Goal: Task Accomplishment & Management: Manage account settings

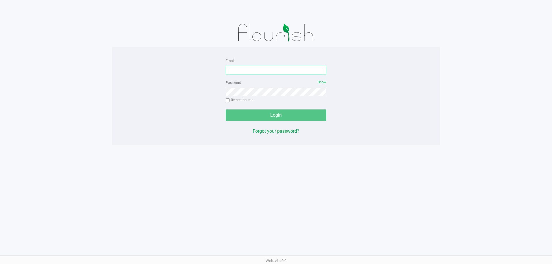
click at [253, 70] on input "Email" at bounding box center [276, 70] width 101 height 9
type input "[EMAIL_ADDRESS][DOMAIN_NAME]"
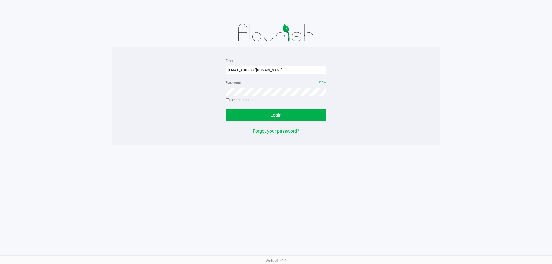
click at [226, 110] on button "Login" at bounding box center [276, 116] width 101 height 12
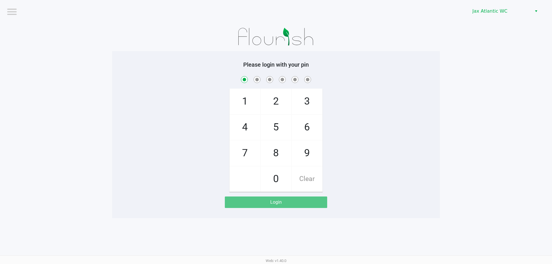
checkbox input "true"
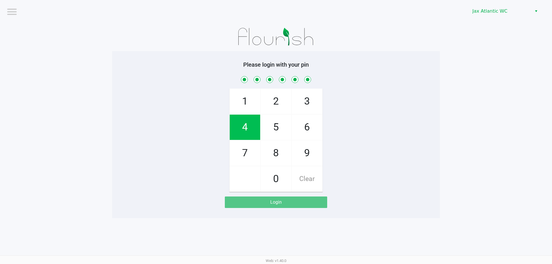
checkbox input "true"
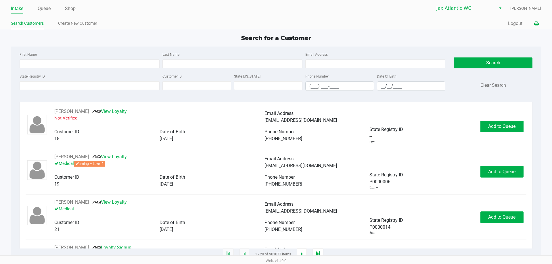
click at [535, 24] on icon at bounding box center [536, 24] width 5 height 4
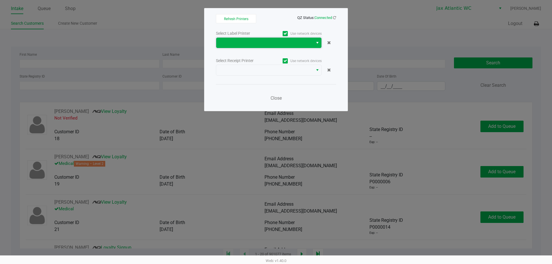
click at [300, 46] on span at bounding box center [265, 42] width 90 height 7
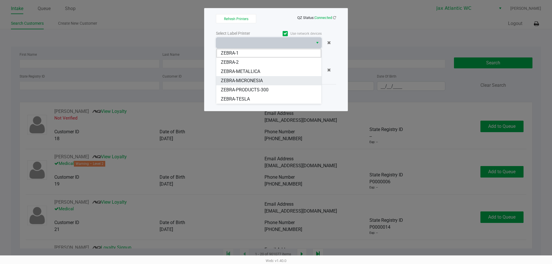
click at [253, 81] on span "ZEBRA-MICRONESIA" at bounding box center [242, 80] width 42 height 7
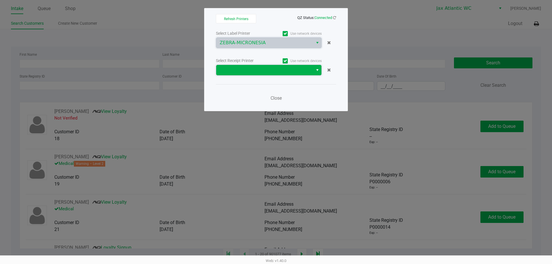
click at [256, 69] on span at bounding box center [265, 70] width 90 height 7
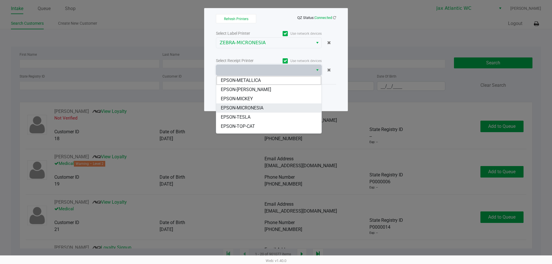
click at [243, 108] on span "EPSON-MICRONESIA" at bounding box center [242, 108] width 43 height 7
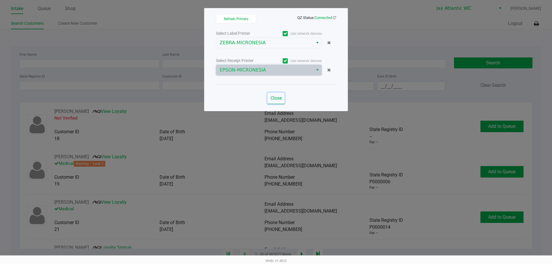
click at [277, 98] on span "Close" at bounding box center [276, 98] width 11 height 5
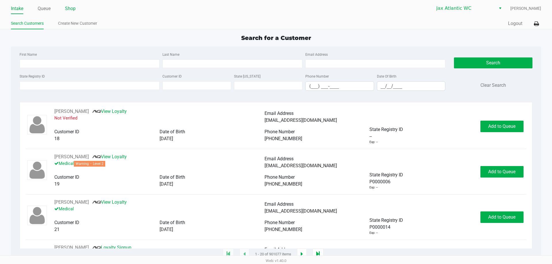
click at [68, 10] on link "Shop" at bounding box center [70, 9] width 11 height 8
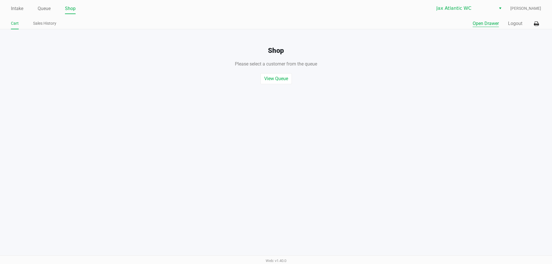
click at [478, 21] on button "Open Drawer" at bounding box center [486, 23] width 26 height 7
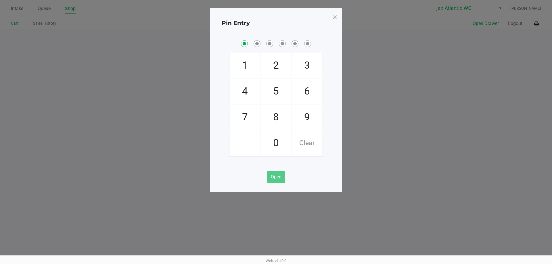
checkbox input "true"
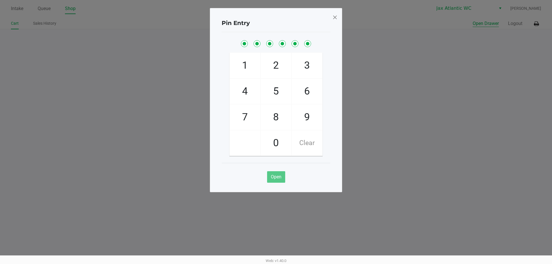
checkbox input "true"
checkbox input "false"
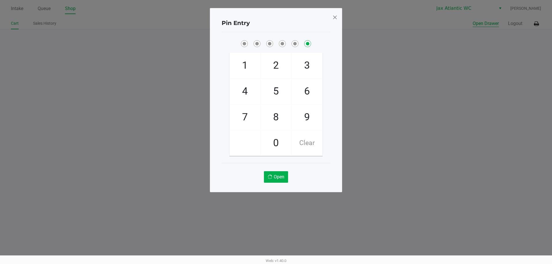
checkbox input "false"
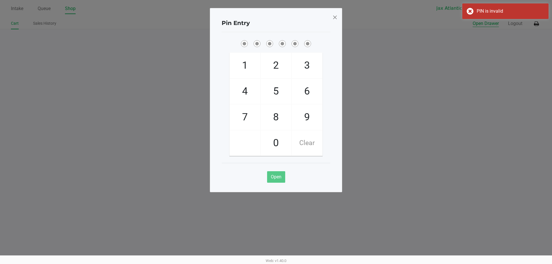
checkbox input "true"
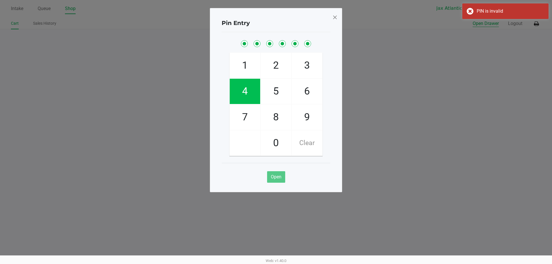
checkbox input "true"
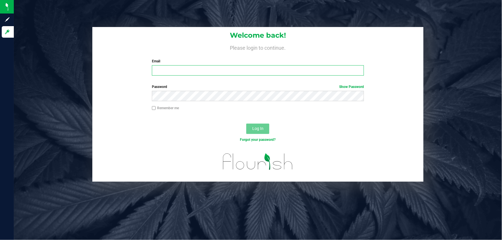
click at [171, 73] on input "Email" at bounding box center [258, 70] width 212 height 10
type input "[EMAIL_ADDRESS][DOMAIN_NAME]"
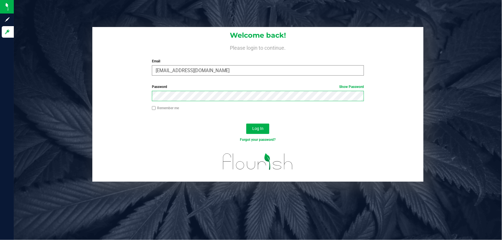
click at [246, 124] on button "Log In" at bounding box center [257, 129] width 23 height 10
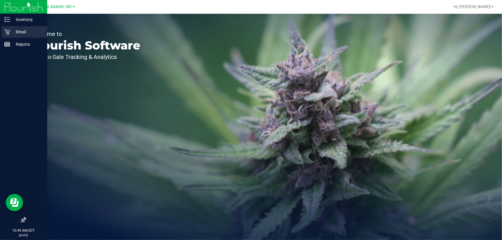
click at [5, 34] on icon at bounding box center [7, 32] width 6 height 6
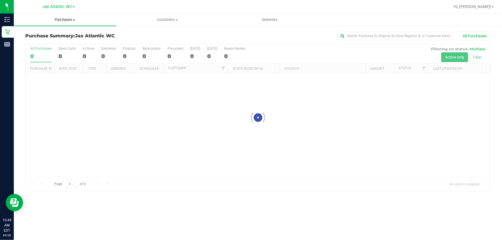
click at [63, 18] on span "Purchases" at bounding box center [65, 19] width 102 height 5
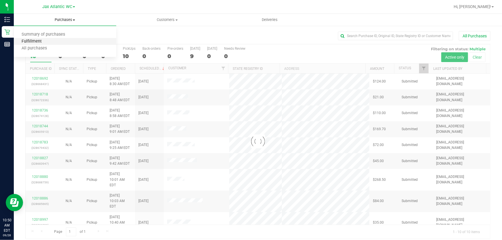
click at [45, 43] on span "Fulfillment" at bounding box center [32, 41] width 36 height 5
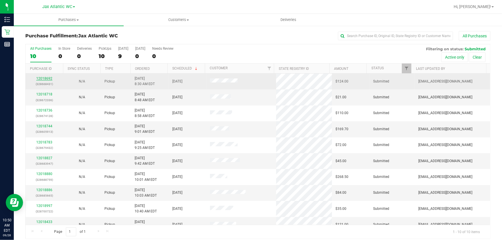
click at [43, 78] on link "12018692" at bounding box center [44, 79] width 16 height 4
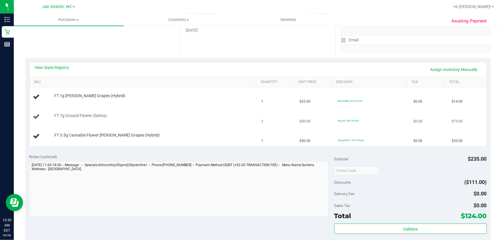
scroll to position [104, 0]
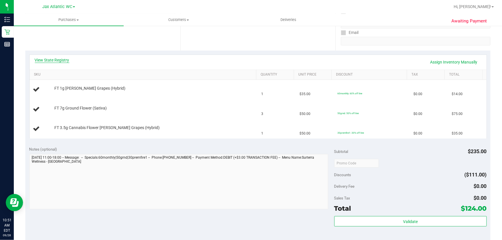
click at [65, 60] on link "View State Registry" at bounding box center [52, 60] width 35 height 6
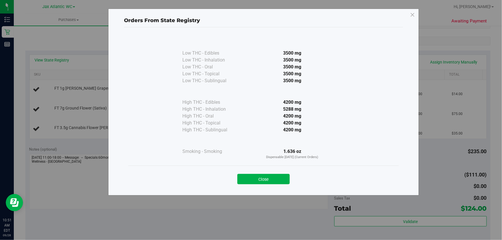
click at [266, 172] on div "Close" at bounding box center [264, 177] width 262 height 14
click at [259, 174] on button "Close" at bounding box center [263, 179] width 52 height 10
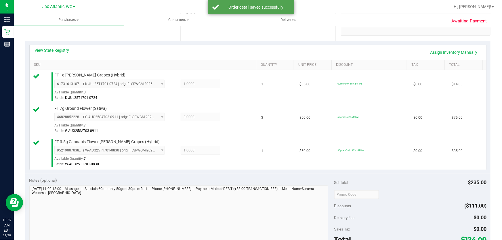
scroll to position [235, 0]
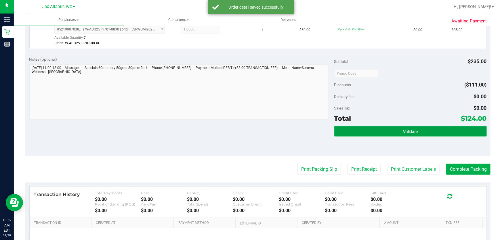
click at [355, 127] on button "Validate" at bounding box center [410, 131] width 152 height 10
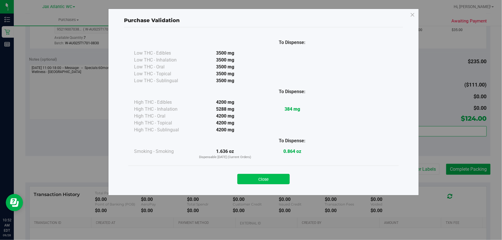
click at [268, 176] on button "Close" at bounding box center [263, 179] width 52 height 10
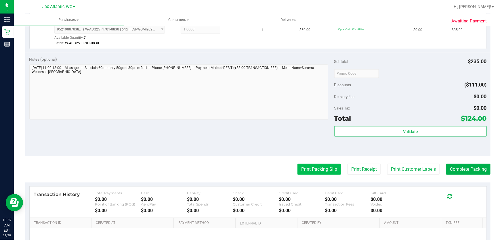
click at [308, 167] on button "Print Packing Slip" at bounding box center [319, 169] width 43 height 11
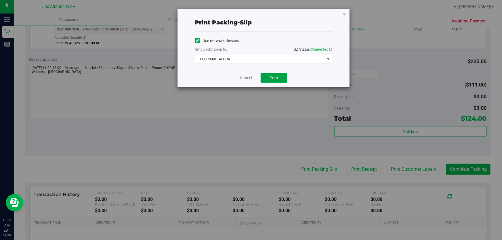
click at [270, 78] on span "Print" at bounding box center [274, 78] width 9 height 5
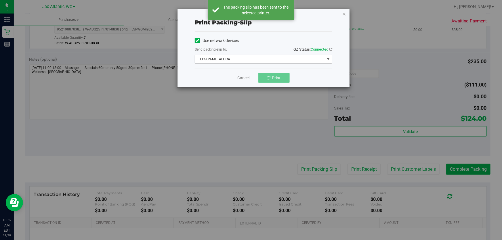
click at [276, 61] on span "EPSON-METALLICA" at bounding box center [260, 59] width 130 height 8
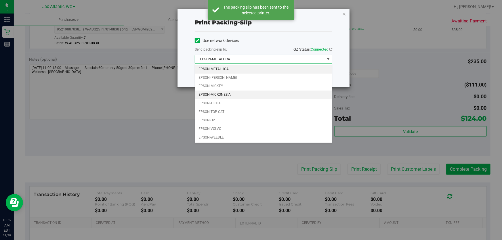
click at [227, 97] on li "EPSON-MICRONESIA" at bounding box center [263, 95] width 137 height 9
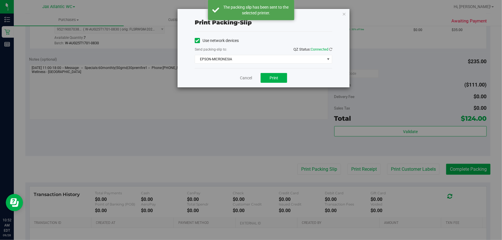
click at [280, 101] on div "Print packing-slip Use network devices Send packing-slip to: QZ Status: Connect…" at bounding box center [253, 120] width 506 height 240
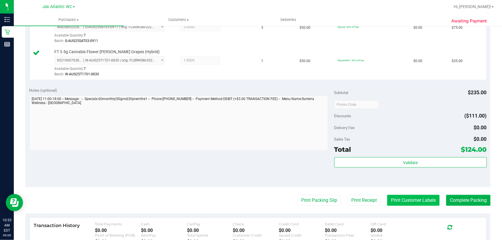
scroll to position [288, 0]
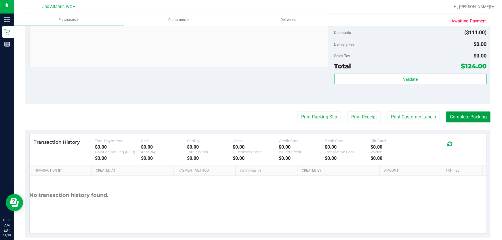
drag, startPoint x: 459, startPoint y: 115, endPoint x: 440, endPoint y: 108, distance: 20.1
click at [459, 115] on button "Complete Packing" at bounding box center [468, 117] width 44 height 11
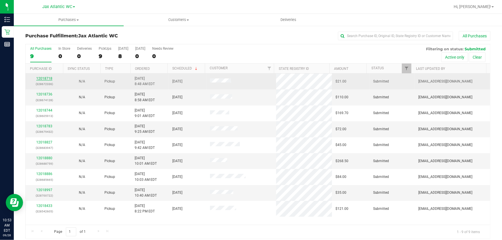
click at [49, 79] on link "12018718" at bounding box center [44, 79] width 16 height 4
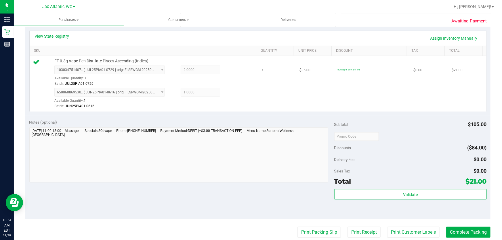
scroll to position [235, 0]
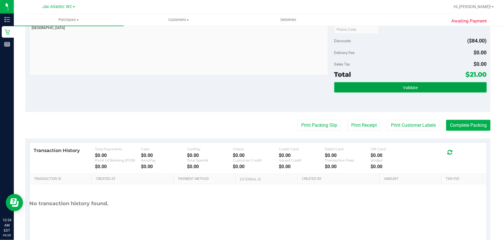
click at [361, 83] on button "Validate" at bounding box center [410, 87] width 152 height 10
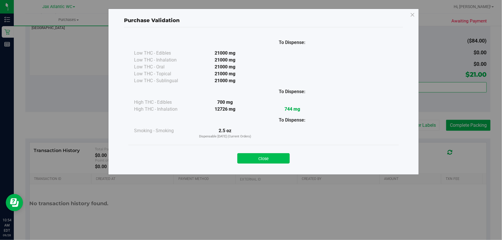
click at [274, 160] on button "Close" at bounding box center [263, 158] width 52 height 10
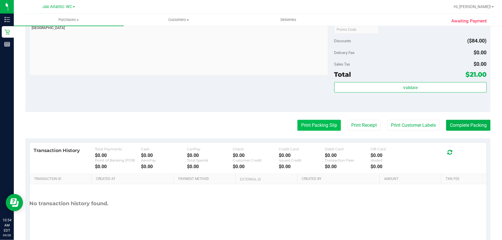
click at [327, 126] on button "Print Packing Slip" at bounding box center [319, 125] width 43 height 11
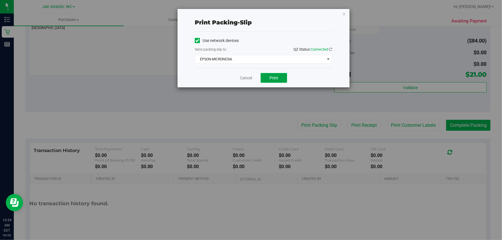
click at [271, 77] on span "Print" at bounding box center [274, 78] width 9 height 5
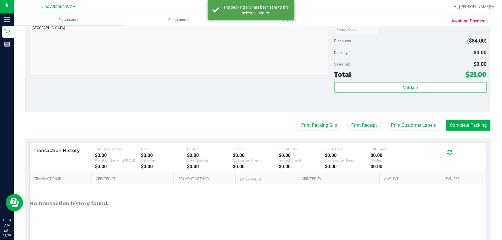
click at [472, 119] on purchase-details "Back Edit Purchase Cancel Purchase View Profile # 12018718 BioTrack ID: - Submi…" at bounding box center [257, 21] width 465 height 451
click at [470, 121] on button "Complete Packing" at bounding box center [468, 125] width 44 height 11
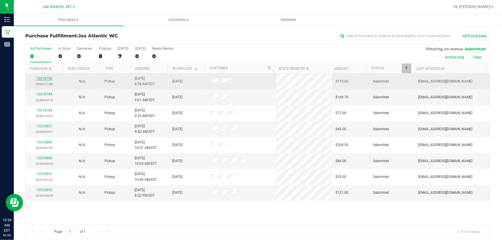
click at [49, 78] on link "12018736" at bounding box center [44, 79] width 16 height 4
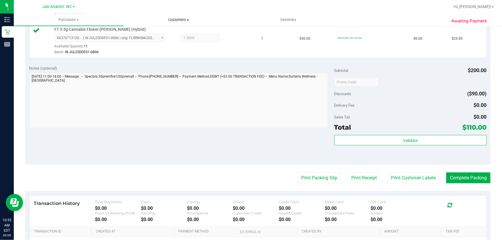
scroll to position [262, 0]
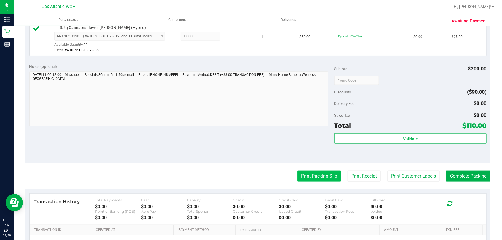
click at [325, 177] on button "Print Packing Slip" at bounding box center [319, 176] width 43 height 11
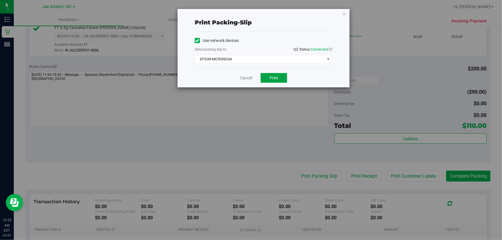
click at [274, 79] on span "Print" at bounding box center [274, 78] width 9 height 5
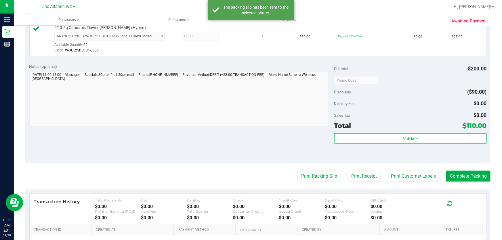
click at [471, 186] on purchase-details "Back Edit Purchase Cancel Purchase View Profile # 12018736 BioTrack ID: - Submi…" at bounding box center [257, 34] width 465 height 528
click at [472, 173] on button "Complete Packing" at bounding box center [468, 176] width 44 height 11
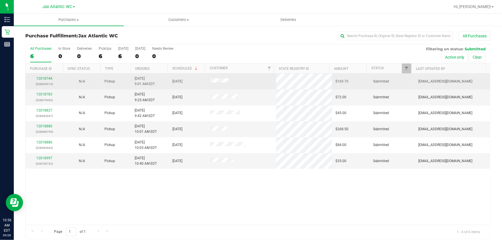
click at [50, 81] on p "(328605913)" at bounding box center [44, 83] width 31 height 5
click at [49, 78] on link "12018744" at bounding box center [44, 79] width 16 height 4
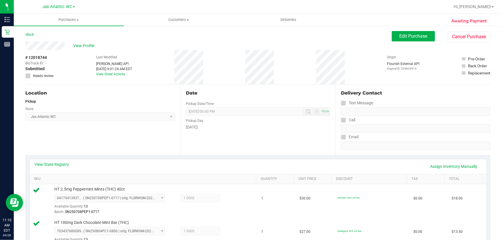
click at [140, 42] on div "View Profile" at bounding box center [208, 45] width 367 height 9
click at [64, 23] on uib-tab-heading "Purchases Summary of purchases Fulfillment All purchases" at bounding box center [69, 20] width 110 height 12
click at [53, 42] on li "Fulfillment" at bounding box center [69, 41] width 110 height 7
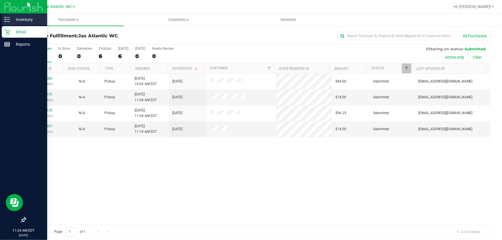
click at [6, 19] on icon at bounding box center [7, 20] width 6 height 6
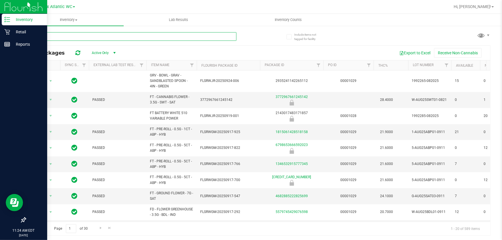
click at [122, 34] on input "text" at bounding box center [130, 36] width 211 height 9
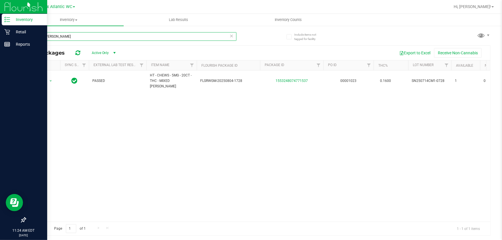
type input "mixed berry"
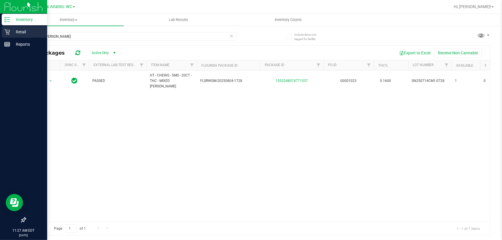
click at [10, 28] on div "Retail" at bounding box center [24, 32] width 45 height 12
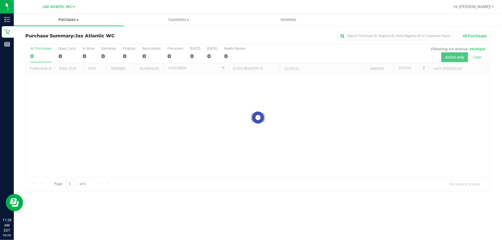
click at [75, 19] on span "Purchases" at bounding box center [69, 19] width 110 height 5
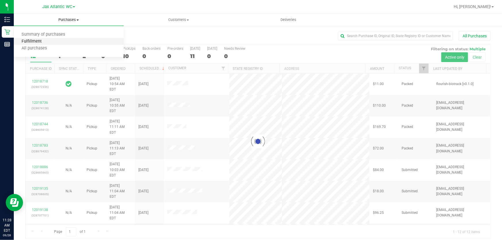
click at [29, 43] on span "Fulfillment" at bounding box center [32, 41] width 36 height 5
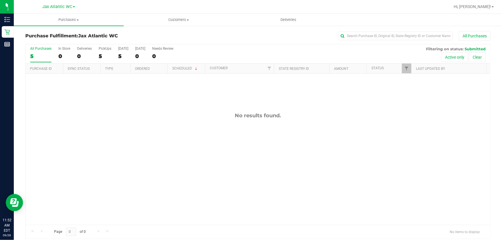
click at [213, 40] on div "All Purchases" at bounding box center [335, 36] width 310 height 10
